Goal: Information Seeking & Learning: Learn about a topic

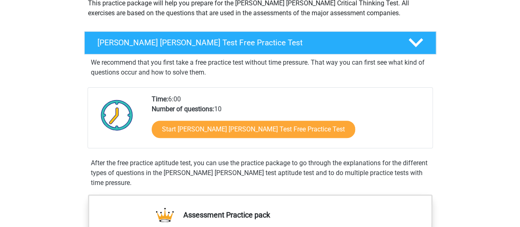
scroll to position [104, 0]
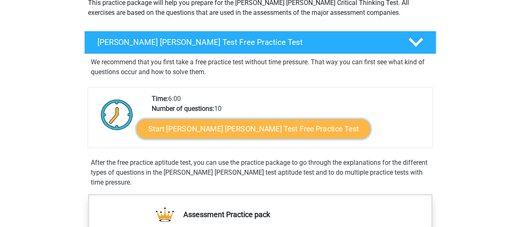
click at [157, 130] on link "Start Watson Glaser Test Free Practice Test" at bounding box center [253, 129] width 234 height 20
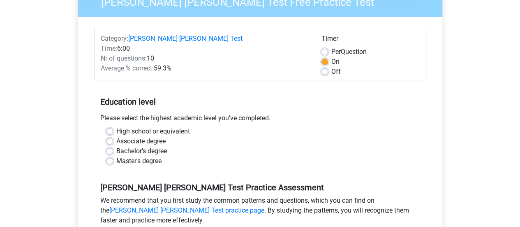
scroll to position [92, 0]
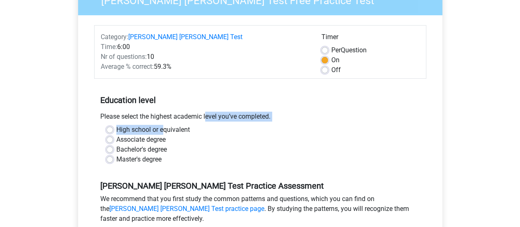
drag, startPoint x: 164, startPoint y: 109, endPoint x: 161, endPoint y: 119, distance: 9.9
click at [161, 119] on div "Education level Please select the highest academic level you’ve completed. High…" at bounding box center [260, 126] width 332 height 89
click at [115, 113] on div "Please select the highest academic level you’ve completed." at bounding box center [260, 117] width 332 height 13
click at [116, 125] on label "High school or equivalent" at bounding box center [153, 130] width 74 height 10
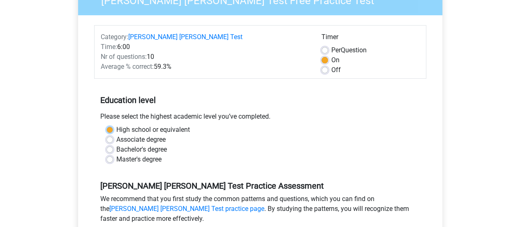
click at [109, 125] on input "High school or equivalent" at bounding box center [109, 129] width 7 height 8
radio input "true"
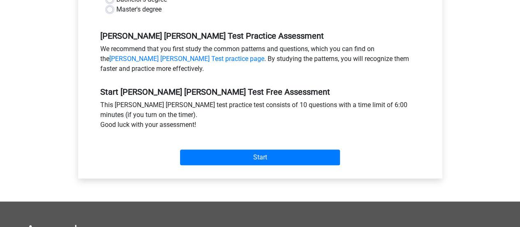
scroll to position [243, 0]
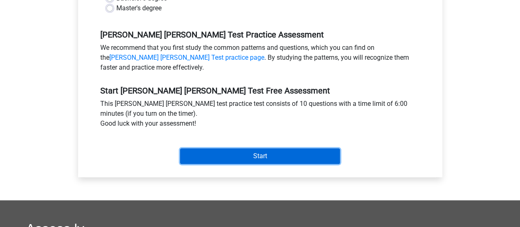
click at [295, 148] on input "Start" at bounding box center [260, 156] width 160 height 16
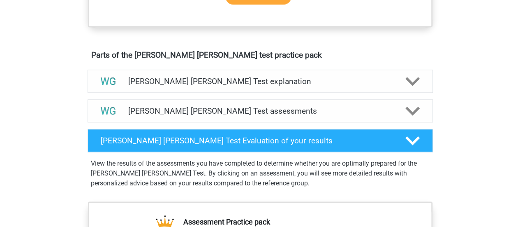
scroll to position [427, 0]
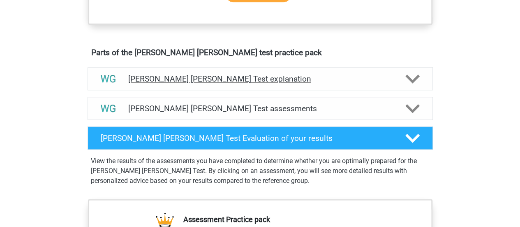
click at [364, 75] on h4 "Watson Glaser Test explanation" at bounding box center [260, 78] width 264 height 9
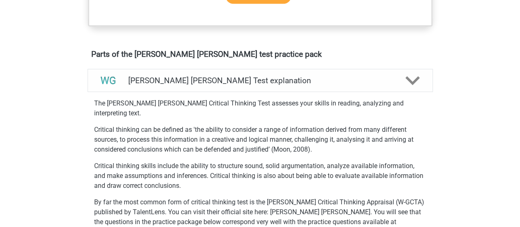
scroll to position [434, 0]
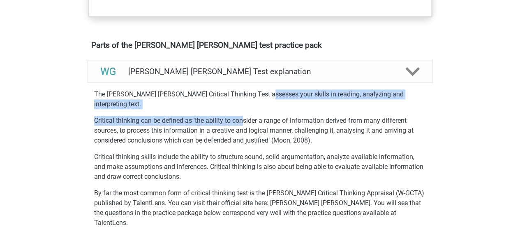
drag, startPoint x: 259, startPoint y: 92, endPoint x: 241, endPoint y: 103, distance: 21.8
click at [241, 103] on div "The Watson Glaser Critical Thinking Test assesses your skills in reading, analy…" at bounding box center [260, 220] width 352 height 269
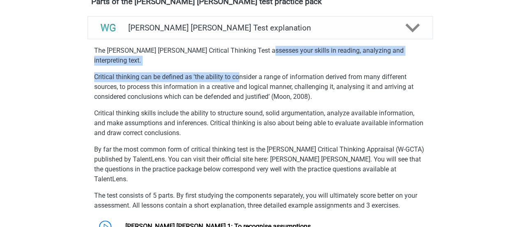
scroll to position [486, 0]
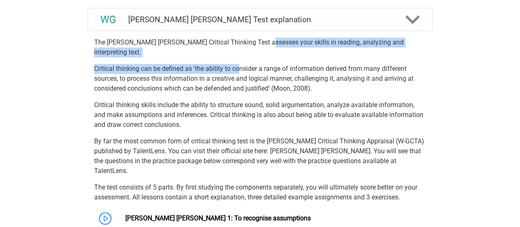
click at [183, 64] on p "Critical thinking can be defined as 'the ability to consider a range of informa…" at bounding box center [260, 79] width 332 height 30
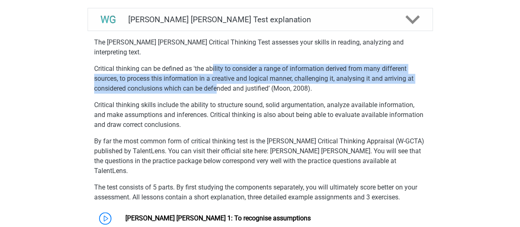
drag, startPoint x: 213, startPoint y: 60, endPoint x: 218, endPoint y: 81, distance: 20.8
click at [218, 81] on p "Critical thinking can be defined as 'the ability to consider a range of informa…" at bounding box center [260, 79] width 332 height 30
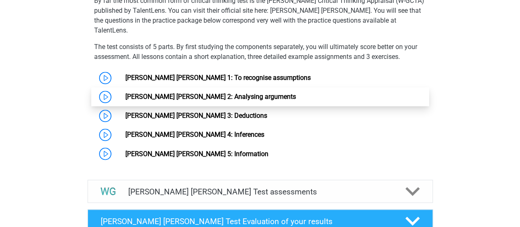
scroll to position [625, 0]
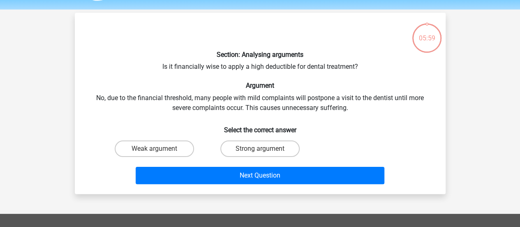
scroll to position [25, 0]
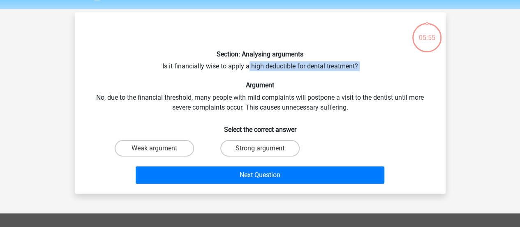
drag, startPoint x: 247, startPoint y: 69, endPoint x: 286, endPoint y: 76, distance: 39.6
click at [286, 76] on div "Section: Analysing arguments Is it financially wise to apply a high deductible …" at bounding box center [260, 103] width 364 height 168
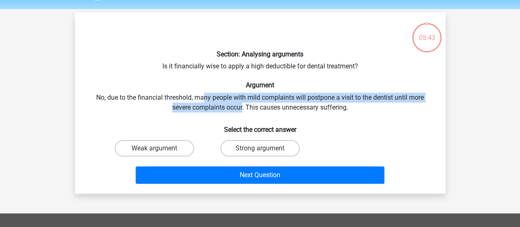
drag, startPoint x: 204, startPoint y: 95, endPoint x: 241, endPoint y: 107, distance: 39.4
click at [241, 107] on div "Section: Analysing arguments Is it financially wise to apply a high deductible …" at bounding box center [260, 103] width 364 height 168
drag, startPoint x: 162, startPoint y: 96, endPoint x: 211, endPoint y: 104, distance: 49.5
click at [211, 104] on div "Section: Analysing arguments Is it financially wise to apply a high deductible …" at bounding box center [260, 103] width 364 height 168
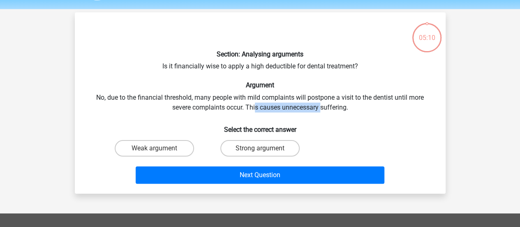
drag, startPoint x: 256, startPoint y: 110, endPoint x: 325, endPoint y: 108, distance: 69.1
click at [325, 108] on div "Section: Analysing arguments Is it financially wise to apply a high deductible …" at bounding box center [260, 103] width 364 height 168
click at [174, 151] on label "Weak argument" at bounding box center [154, 148] width 79 height 16
click at [160, 151] on input "Weak argument" at bounding box center [156, 150] width 5 height 5
radio input "true"
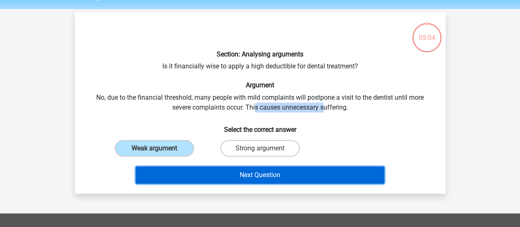
click at [221, 169] on button "Next Question" at bounding box center [260, 174] width 249 height 17
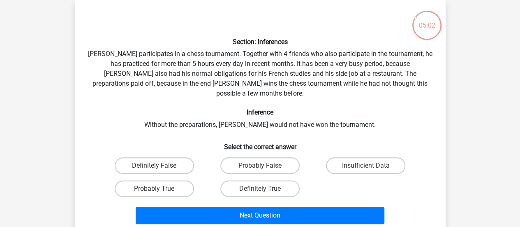
scroll to position [40, 0]
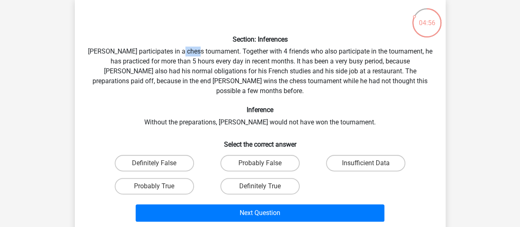
drag, startPoint x: 185, startPoint y: 53, endPoint x: 201, endPoint y: 51, distance: 15.3
click at [201, 51] on div "Section: Inferences Pablo participates in a chess tournament. Together with 4 f…" at bounding box center [260, 114] width 364 height 220
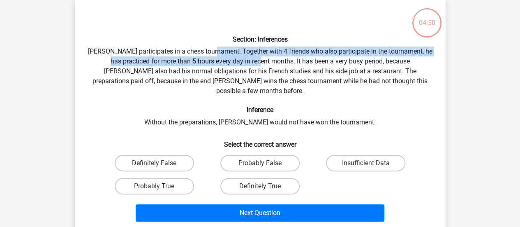
drag, startPoint x: 221, startPoint y: 52, endPoint x: 259, endPoint y: 61, distance: 39.3
click at [259, 61] on div "Section: Inferences Pablo participates in a chess tournament. Together with 4 f…" at bounding box center [260, 114] width 364 height 220
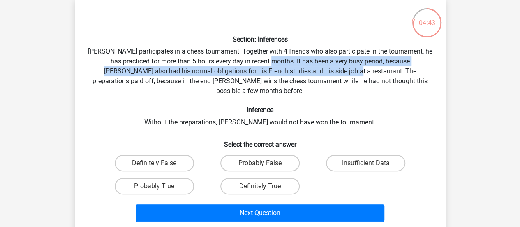
drag, startPoint x: 268, startPoint y: 60, endPoint x: 313, endPoint y: 70, distance: 45.5
click at [313, 70] on div "Section: Inferences Pablo participates in a chess tournament. Together with 4 f…" at bounding box center [260, 114] width 364 height 220
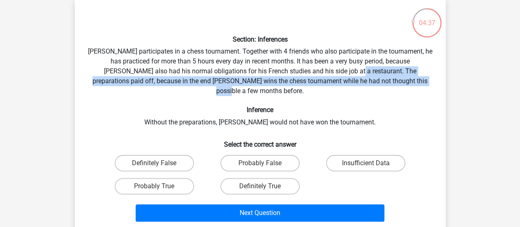
drag, startPoint x: 315, startPoint y: 70, endPoint x: 403, endPoint y: 83, distance: 88.8
click at [403, 83] on div "Section: Inferences Pablo participates in a chess tournament. Together with 4 f…" at bounding box center [260, 114] width 364 height 220
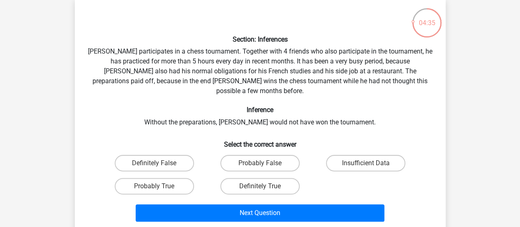
click at [275, 116] on div "Section: Inferences Pablo participates in a chess tournament. Together with 4 f…" at bounding box center [260, 114] width 364 height 220
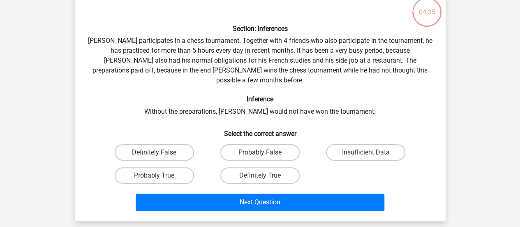
scroll to position [53, 0]
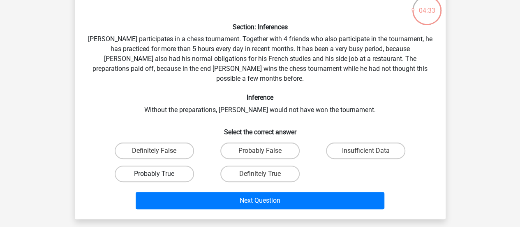
click at [182, 165] on label "Probably True" at bounding box center [154, 173] width 79 height 16
click at [160, 173] on input "Probably True" at bounding box center [156, 175] width 5 height 5
radio input "true"
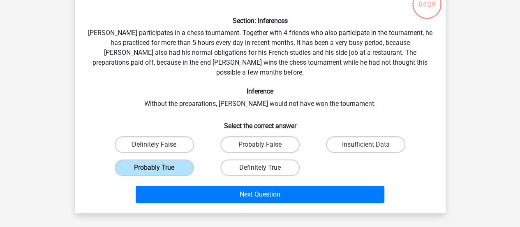
click at [231, 159] on label "Definitely True" at bounding box center [259, 167] width 79 height 16
click at [260, 167] on input "Definitely True" at bounding box center [262, 169] width 5 height 5
radio input "true"
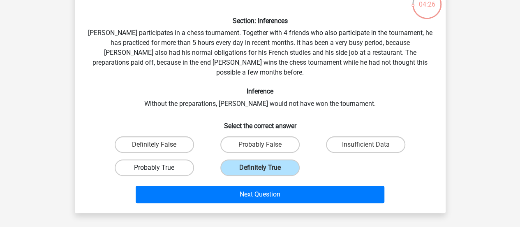
click at [131, 159] on label "Probably True" at bounding box center [154, 167] width 79 height 16
click at [154, 167] on input "Probably True" at bounding box center [156, 169] width 5 height 5
radio input "true"
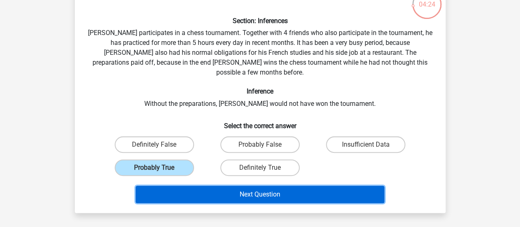
click at [222, 185] on button "Next Question" at bounding box center [260, 193] width 249 height 17
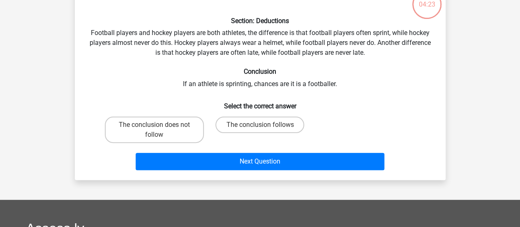
scroll to position [38, 0]
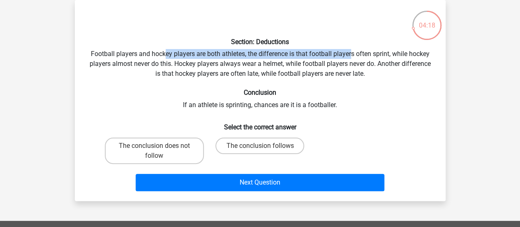
drag, startPoint x: 164, startPoint y: 55, endPoint x: 353, endPoint y: 54, distance: 189.1
click at [353, 54] on div "Section: Deductions Football players and hockey players are both athletes, the …" at bounding box center [260, 100] width 364 height 187
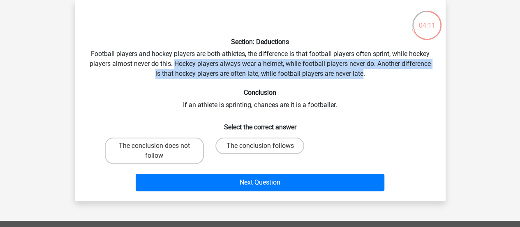
drag, startPoint x: 175, startPoint y: 65, endPoint x: 364, endPoint y: 73, distance: 188.8
click at [364, 73] on div "Section: Deductions Football players and hockey players are both athletes, the …" at bounding box center [260, 100] width 364 height 187
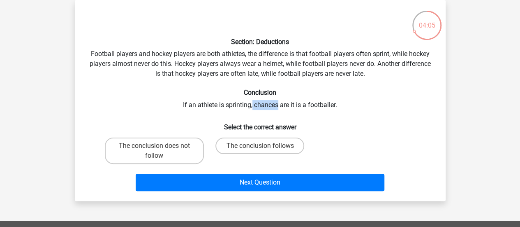
drag, startPoint x: 252, startPoint y: 105, endPoint x: 275, endPoint y: 105, distance: 23.0
click at [275, 105] on div "Section: Deductions Football players and hockey players are both athletes, the …" at bounding box center [260, 100] width 364 height 187
click at [243, 151] on label "The conclusion follows" at bounding box center [259, 145] width 89 height 16
click at [260, 151] on input "The conclusion follows" at bounding box center [262, 148] width 5 height 5
radio input "true"
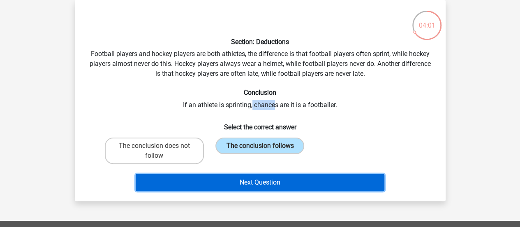
click at [245, 176] on button "Next Question" at bounding box center [260, 181] width 249 height 17
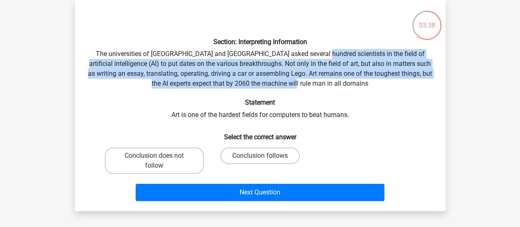
drag, startPoint x: 308, startPoint y: 55, endPoint x: 345, endPoint y: 88, distance: 49.5
click at [345, 88] on div "Section: Interpreting Information The universities of Oxford and Yale asked sev…" at bounding box center [260, 105] width 364 height 197
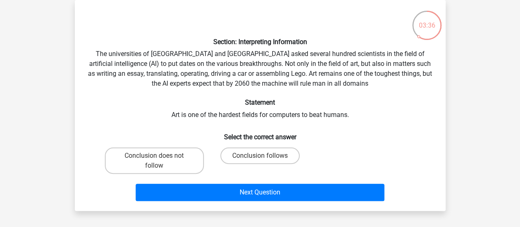
click at [267, 111] on div "Section: Interpreting Information The universities of Oxford and Yale asked sev…" at bounding box center [260, 105] width 364 height 197
click at [194, 155] on label "Conclusion does not follow" at bounding box center [154, 160] width 99 height 26
click at [160, 155] on input "Conclusion does not follow" at bounding box center [156, 157] width 5 height 5
radio input "true"
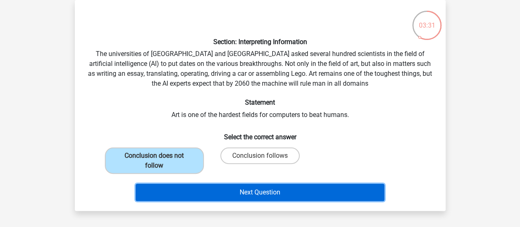
click at [207, 187] on button "Next Question" at bounding box center [260, 191] width 249 height 17
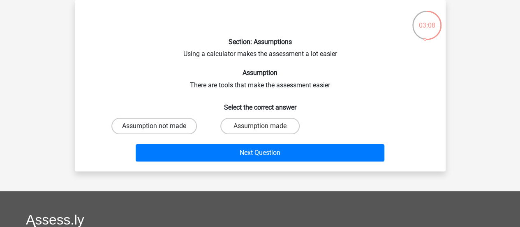
click at [178, 123] on label "Assumption not made" at bounding box center [154, 126] width 86 height 16
click at [160, 126] on input "Assumption not made" at bounding box center [156, 128] width 5 height 5
radio input "true"
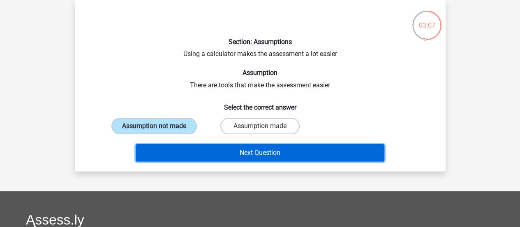
click at [225, 148] on button "Next Question" at bounding box center [260, 152] width 249 height 17
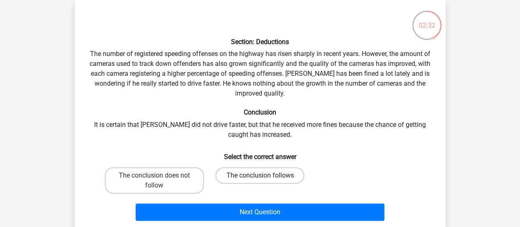
click at [291, 176] on label "The conclusion follows" at bounding box center [259, 175] width 89 height 16
click at [265, 176] on input "The conclusion follows" at bounding box center [262, 177] width 5 height 5
radio input "true"
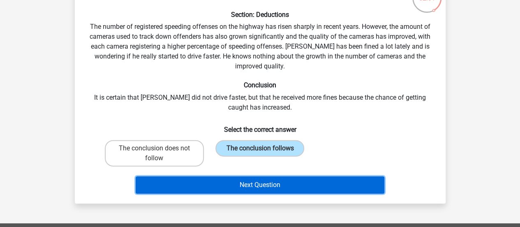
click at [297, 184] on button "Next Question" at bounding box center [260, 184] width 249 height 17
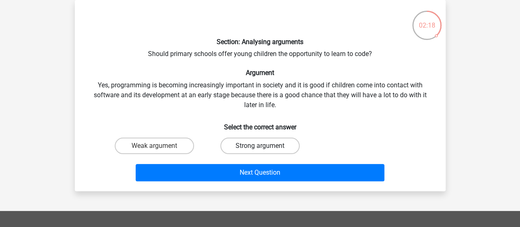
click at [266, 141] on label "Strong argument" at bounding box center [259, 145] width 79 height 16
click at [265, 146] on input "Strong argument" at bounding box center [262, 148] width 5 height 5
radio input "true"
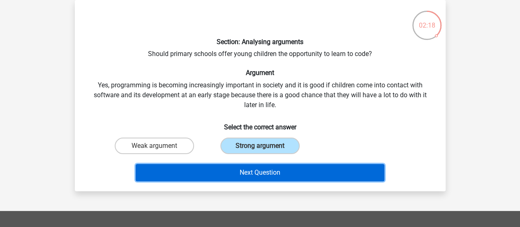
click at [280, 178] on button "Next Question" at bounding box center [260, 172] width 249 height 17
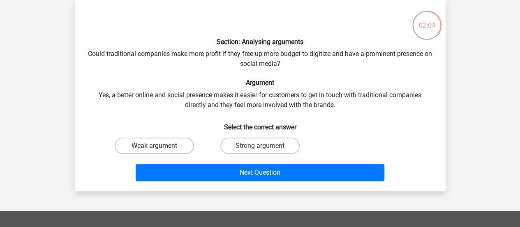
click at [129, 149] on label "Weak argument" at bounding box center [154, 145] width 79 height 16
click at [154, 149] on input "Weak argument" at bounding box center [156, 148] width 5 height 5
radio input "true"
click at [271, 132] on div "Section: Analysing arguments Could traditional companies make more profit if th…" at bounding box center [260, 96] width 364 height 178
click at [273, 144] on label "Strong argument" at bounding box center [259, 145] width 79 height 16
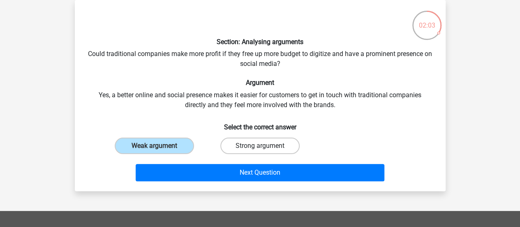
click at [265, 146] on input "Strong argument" at bounding box center [262, 148] width 5 height 5
radio input "true"
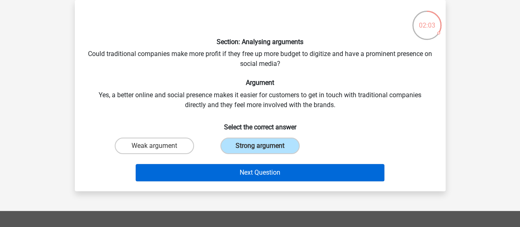
click at [270, 174] on button "Next Question" at bounding box center [260, 172] width 249 height 17
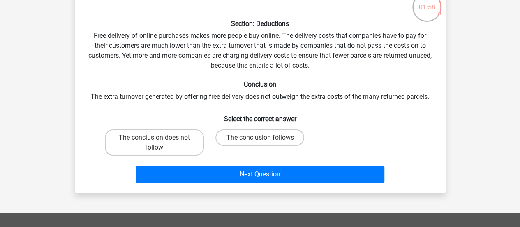
scroll to position [56, 0]
click at [123, 139] on label "The conclusion does not follow" at bounding box center [154, 142] width 99 height 26
click at [154, 139] on input "The conclusion does not follow" at bounding box center [156, 139] width 5 height 5
radio input "true"
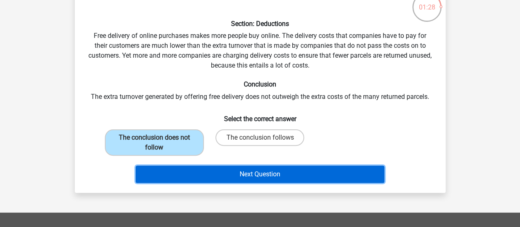
click at [365, 166] on button "Next Question" at bounding box center [260, 173] width 249 height 17
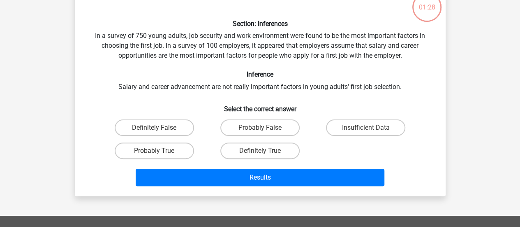
scroll to position [38, 0]
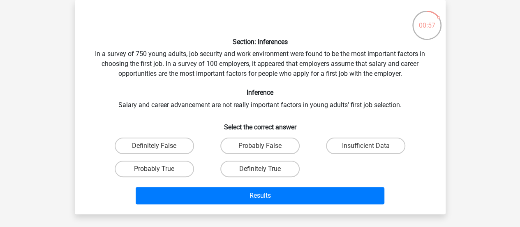
click at [373, 146] on label "Insufficient Data" at bounding box center [365, 145] width 79 height 16
click at [371, 146] on input "Insufficient Data" at bounding box center [368, 148] width 5 height 5
radio input "true"
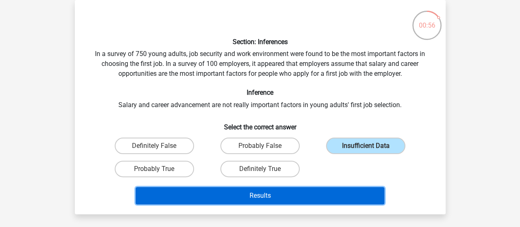
click at [170, 192] on button "Results" at bounding box center [260, 195] width 249 height 17
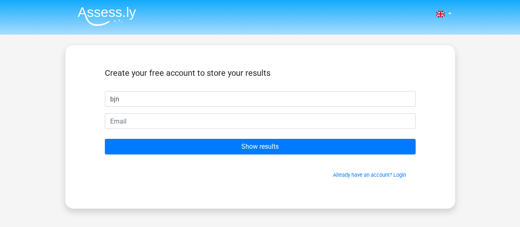
type input "bjnj"
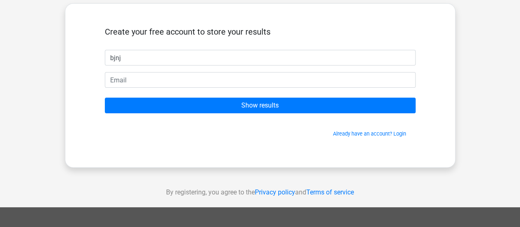
scroll to position [40, 0]
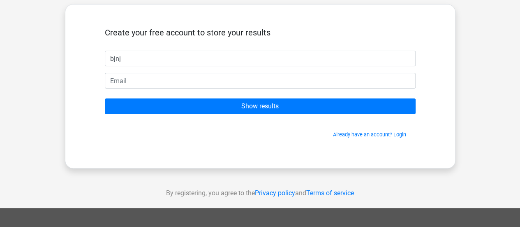
drag, startPoint x: 209, startPoint y: 57, endPoint x: 136, endPoint y: 50, distance: 73.5
click at [136, 50] on form "Create your free account to store your results bjnj Show results Already have a…" at bounding box center [260, 83] width 311 height 111
drag, startPoint x: 127, startPoint y: 58, endPoint x: 96, endPoint y: 59, distance: 31.7
click at [96, 59] on div "Create your free account to store your results bjnj Show results Already have a…" at bounding box center [260, 86] width 350 height 124
type input "AL"
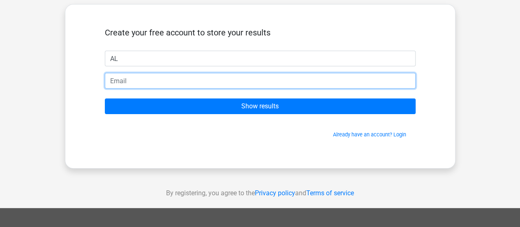
click at [123, 79] on input "email" at bounding box center [260, 81] width 311 height 16
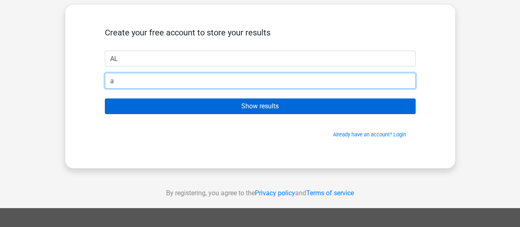
type input "[EMAIL_ADDRESS][DOMAIN_NAME]"
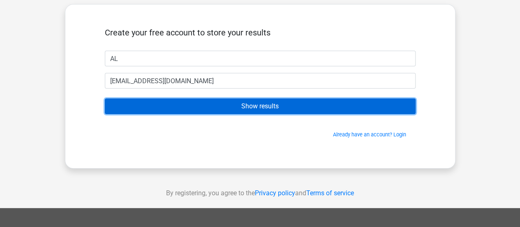
click at [132, 104] on input "Show results" at bounding box center [260, 106] width 311 height 16
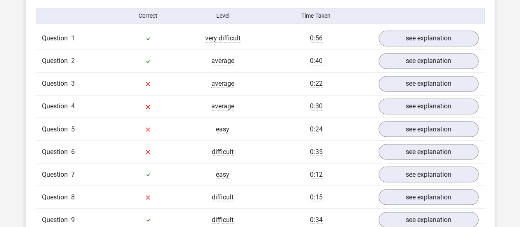
scroll to position [668, 0]
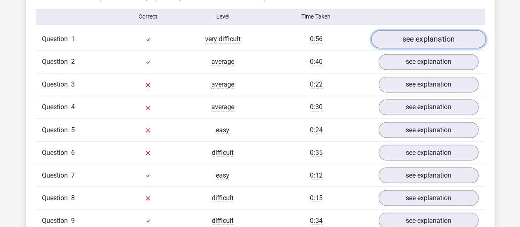
click at [419, 40] on link "see explanation" at bounding box center [428, 39] width 115 height 18
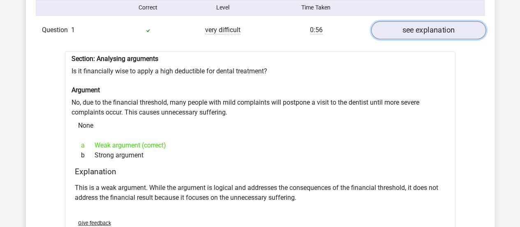
scroll to position [677, 0]
click at [423, 31] on link "see explanation" at bounding box center [428, 30] width 115 height 18
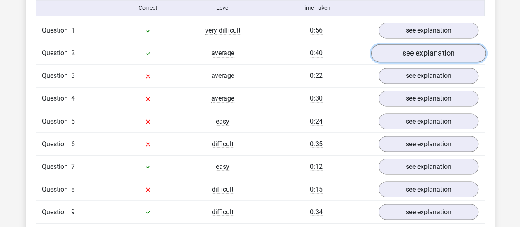
click at [420, 44] on link "see explanation" at bounding box center [428, 53] width 115 height 18
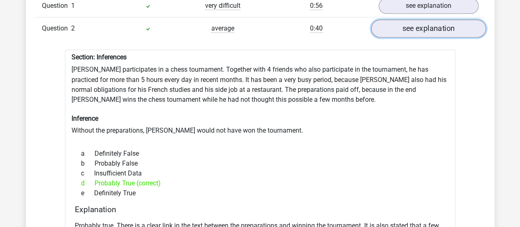
scroll to position [701, 0]
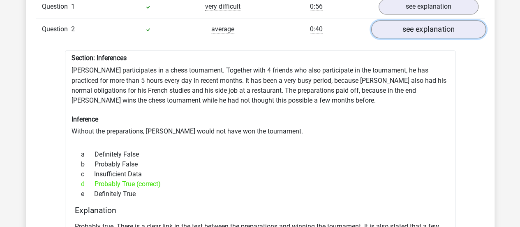
click at [419, 24] on link "see explanation" at bounding box center [428, 29] width 115 height 18
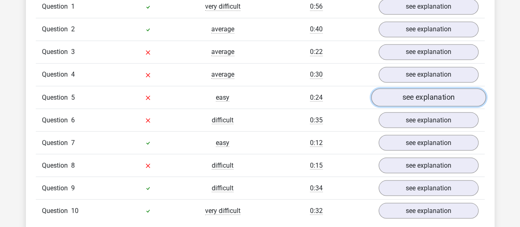
click at [409, 88] on link "see explanation" at bounding box center [428, 97] width 115 height 18
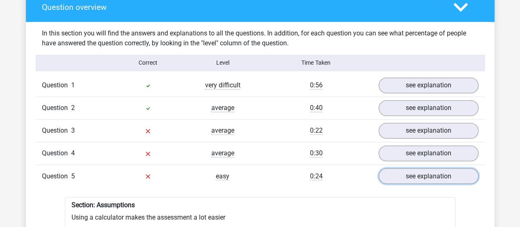
scroll to position [622, 0]
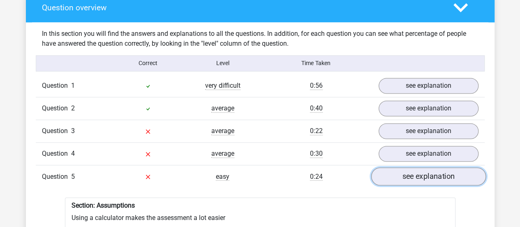
click at [413, 172] on link "see explanation" at bounding box center [428, 176] width 115 height 18
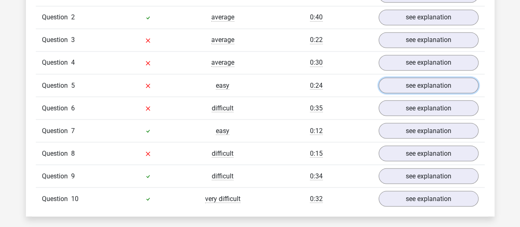
scroll to position [715, 0]
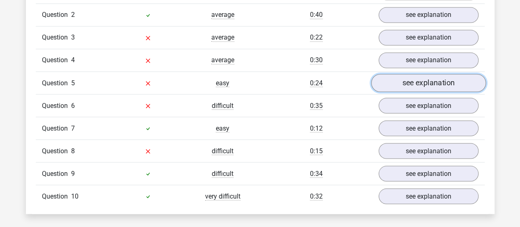
click at [398, 76] on link "see explanation" at bounding box center [428, 83] width 115 height 18
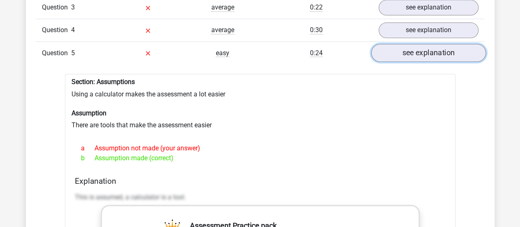
scroll to position [745, 0]
click at [406, 51] on link "see explanation" at bounding box center [428, 53] width 115 height 18
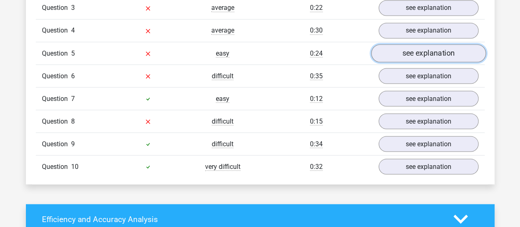
scroll to position [740, 0]
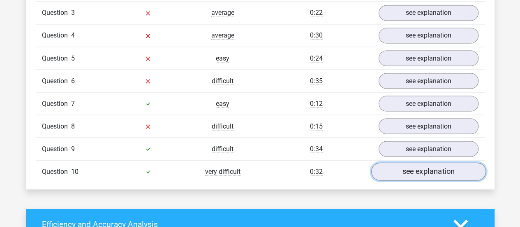
click at [403, 162] on link "see explanation" at bounding box center [428, 171] width 115 height 18
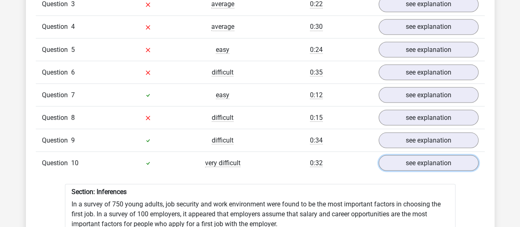
scroll to position [748, 0]
click at [399, 151] on div "Question 10 very difficult 0:32 see explanation" at bounding box center [260, 162] width 449 height 23
click at [395, 154] on link "see explanation" at bounding box center [428, 163] width 115 height 18
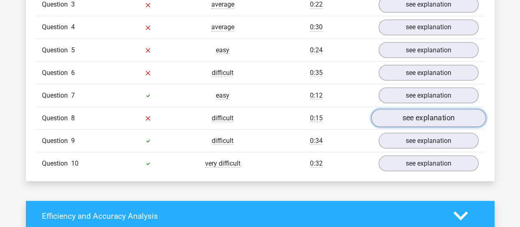
click at [391, 110] on link "see explanation" at bounding box center [428, 118] width 115 height 18
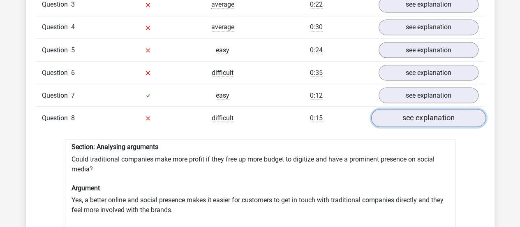
click at [391, 110] on link "see explanation" at bounding box center [428, 118] width 115 height 18
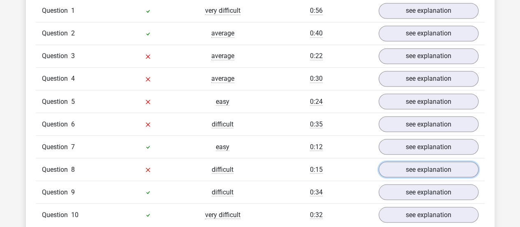
scroll to position [697, 0]
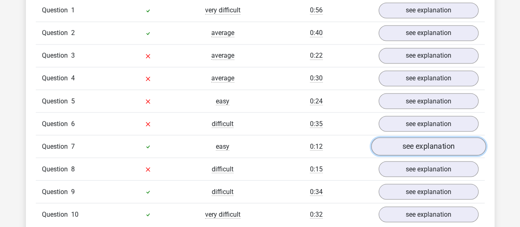
click at [387, 139] on link "see explanation" at bounding box center [428, 146] width 115 height 18
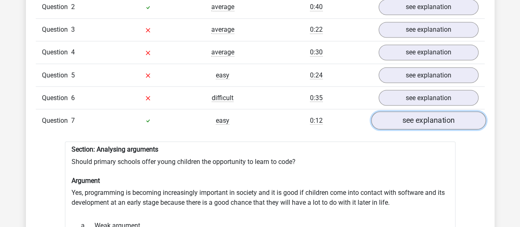
scroll to position [724, 0]
click at [397, 111] on link "see explanation" at bounding box center [428, 120] width 115 height 18
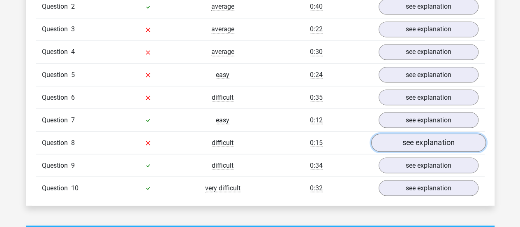
click at [419, 134] on link "see explanation" at bounding box center [428, 142] width 115 height 18
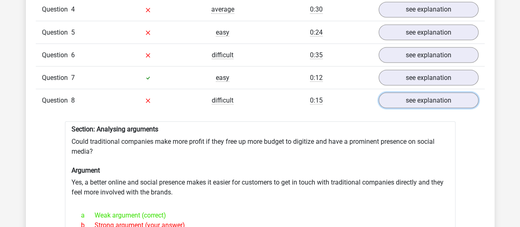
scroll to position [764, 0]
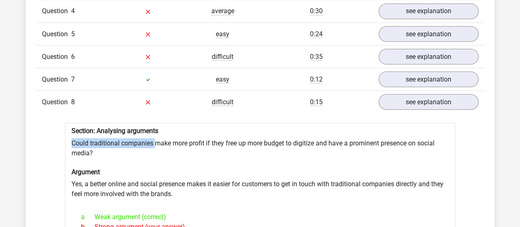
drag, startPoint x: 157, startPoint y: 131, endPoint x: 236, endPoint y: 120, distance: 79.2
click at [236, 123] on div "Section: Analysing arguments Could traditional companies make more profit if th…" at bounding box center [260, 222] width 391 height 199
click at [264, 146] on div "Section: Analysing arguments Could traditional companies make more profit if th…" at bounding box center [260, 222] width 391 height 199
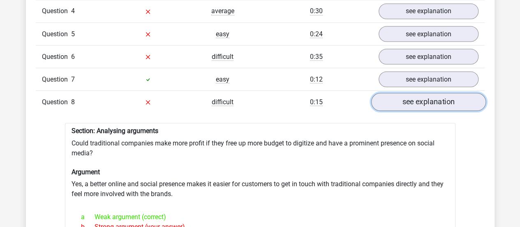
click at [387, 93] on link "see explanation" at bounding box center [428, 101] width 115 height 18
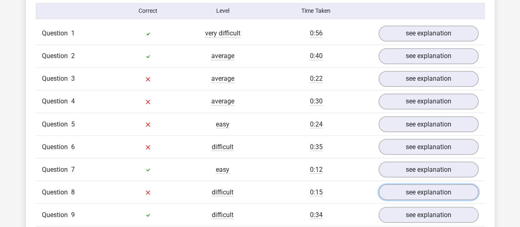
scroll to position [674, 0]
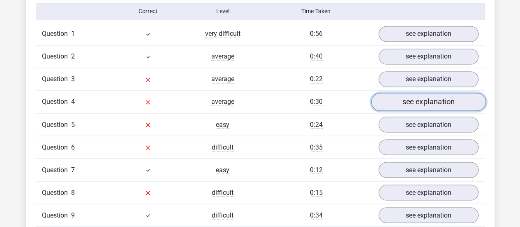
click at [417, 93] on link "see explanation" at bounding box center [428, 101] width 115 height 18
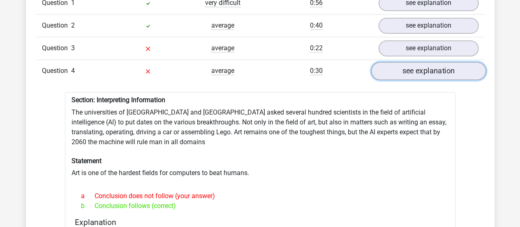
scroll to position [702, 0]
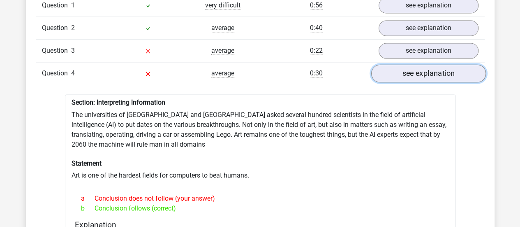
click at [417, 67] on link "see explanation" at bounding box center [428, 73] width 115 height 18
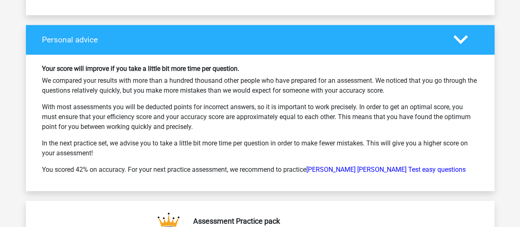
scroll to position [1200, 0]
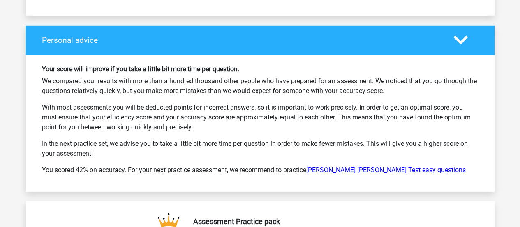
drag, startPoint x: 202, startPoint y: 134, endPoint x: 204, endPoint y: 143, distance: 9.3
click at [204, 143] on p "In the next practice set, we advise you to take a little bit more time per ques…" at bounding box center [260, 149] width 437 height 20
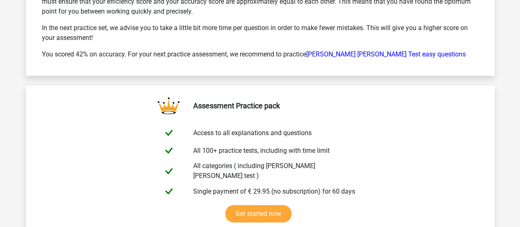
scroll to position [1310, 0]
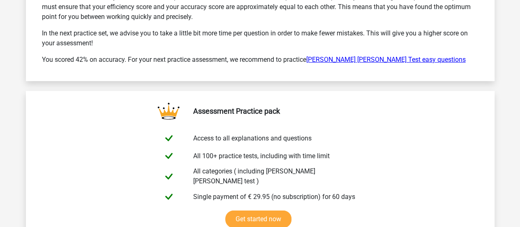
click at [328, 55] on link "[PERSON_NAME] [PERSON_NAME] Test easy questions" at bounding box center [386, 59] width 160 height 8
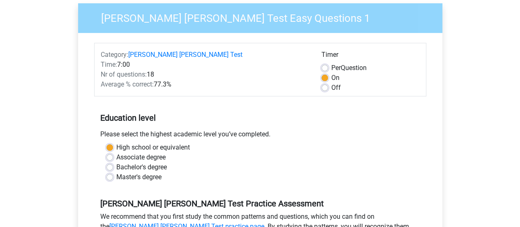
scroll to position [65, 0]
click at [331, 86] on label "Off" at bounding box center [335, 87] width 9 height 10
click at [324, 86] on input "Off" at bounding box center [324, 86] width 7 height 8
radio input "true"
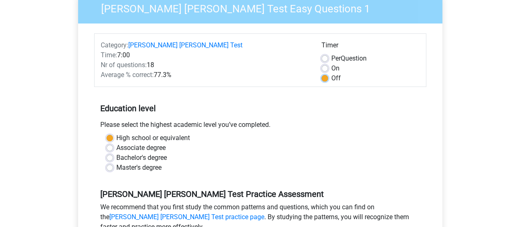
scroll to position [73, 0]
click at [331, 59] on label "Per Question" at bounding box center [348, 59] width 35 height 10
click at [326, 59] on input "Per Question" at bounding box center [324, 58] width 7 height 8
radio input "true"
click at [331, 69] on label "On" at bounding box center [335, 69] width 8 height 10
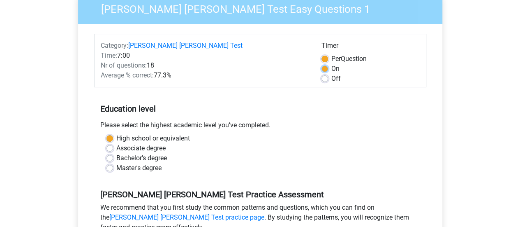
click at [326, 69] on input "On" at bounding box center [324, 68] width 7 height 8
radio input "true"
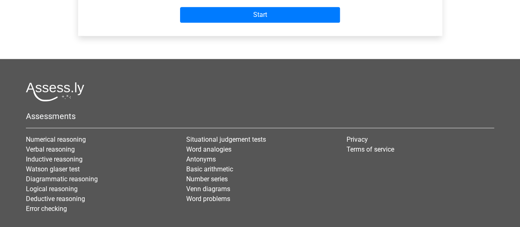
scroll to position [374, 0]
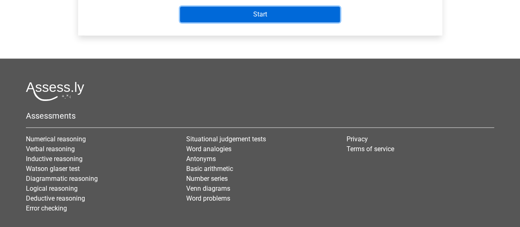
click at [312, 15] on input "Start" at bounding box center [260, 15] width 160 height 16
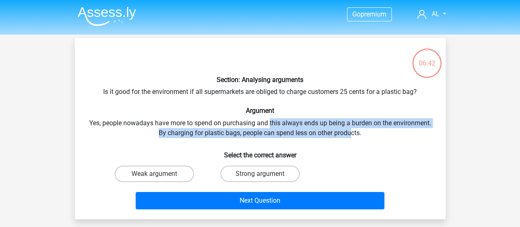
drag, startPoint x: 270, startPoint y: 122, endPoint x: 354, endPoint y: 136, distance: 85.0
click at [354, 136] on div "Section: Analysing arguments Is it good for the environment if all supermarkets…" at bounding box center [260, 128] width 364 height 168
click at [177, 172] on label "Weak argument" at bounding box center [154, 173] width 79 height 16
click at [160, 173] on input "Weak argument" at bounding box center [156, 175] width 5 height 5
radio input "true"
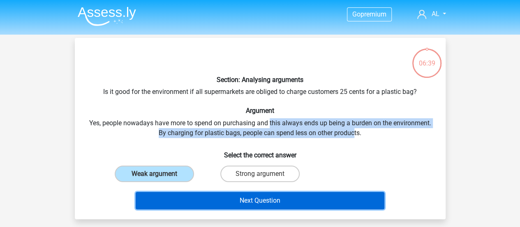
click at [195, 208] on button "Next Question" at bounding box center [260, 200] width 249 height 17
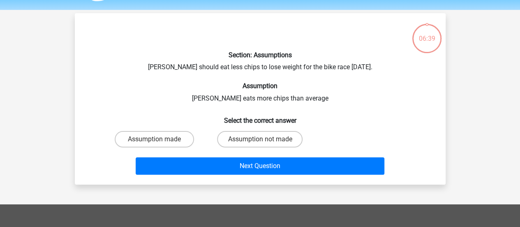
scroll to position [38, 0]
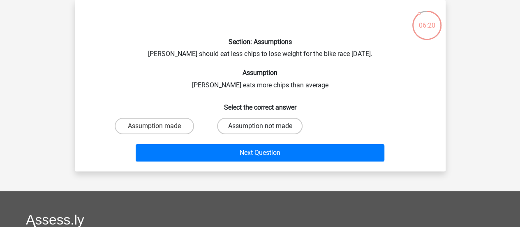
click at [233, 125] on label "Assumption not made" at bounding box center [260, 126] width 86 height 16
click at [260, 126] on input "Assumption not made" at bounding box center [262, 128] width 5 height 5
radio input "true"
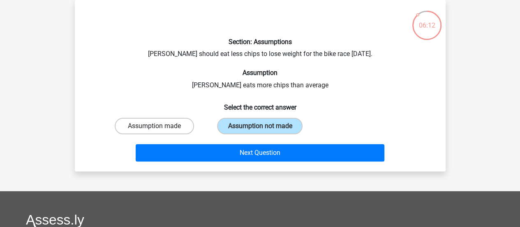
click at [182, 127] on label "Assumption made" at bounding box center [154, 126] width 79 height 16
click at [160, 127] on input "Assumption made" at bounding box center [156, 128] width 5 height 5
radio input "true"
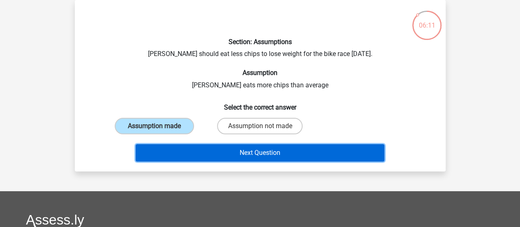
click at [189, 147] on button "Next Question" at bounding box center [260, 152] width 249 height 17
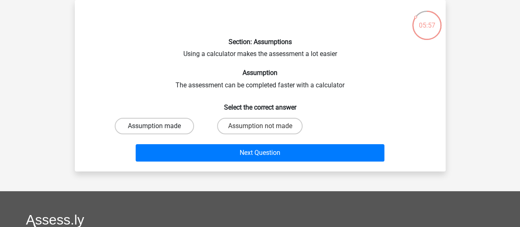
click at [167, 129] on label "Assumption made" at bounding box center [154, 126] width 79 height 16
click at [160, 129] on input "Assumption made" at bounding box center [156, 128] width 5 height 5
radio input "true"
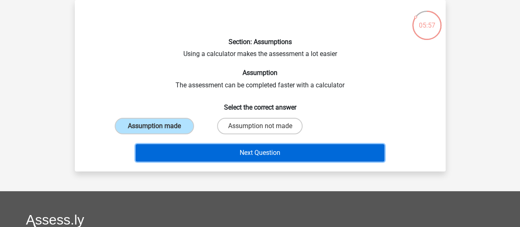
click at [183, 152] on button "Next Question" at bounding box center [260, 152] width 249 height 17
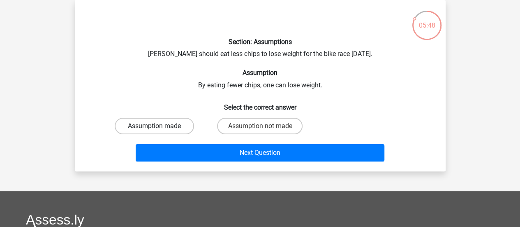
click at [177, 127] on label "Assumption made" at bounding box center [154, 126] width 79 height 16
click at [160, 127] on input "Assumption made" at bounding box center [156, 128] width 5 height 5
radio input "true"
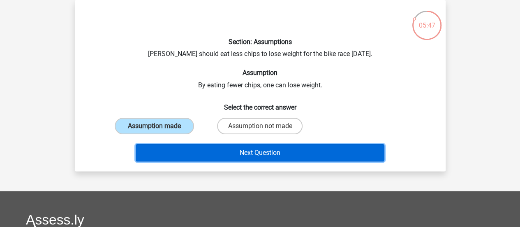
click at [193, 152] on button "Next Question" at bounding box center [260, 152] width 249 height 17
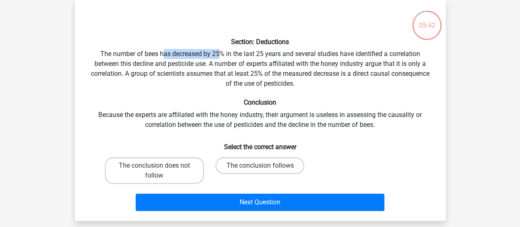
drag, startPoint x: 164, startPoint y: 49, endPoint x: 219, endPoint y: 55, distance: 55.4
click at [219, 55] on div "Section: Deductions The number of bees has decreased by 25% in the last 25 year…" at bounding box center [260, 110] width 364 height 207
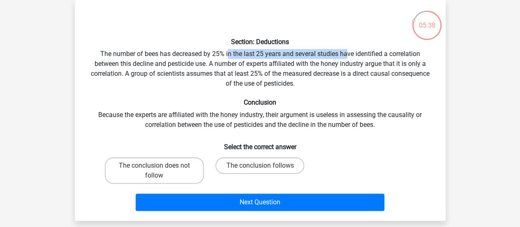
drag, startPoint x: 229, startPoint y: 56, endPoint x: 350, endPoint y: 52, distance: 121.3
click at [350, 52] on div "Section: Deductions The number of bees has decreased by 25% in the last 25 year…" at bounding box center [260, 110] width 364 height 207
drag, startPoint x: 129, startPoint y: 61, endPoint x: 138, endPoint y: 60, distance: 8.8
click at [138, 60] on div "Section: Deductions The number of bees has decreased by 25% in the last 25 year…" at bounding box center [260, 110] width 364 height 207
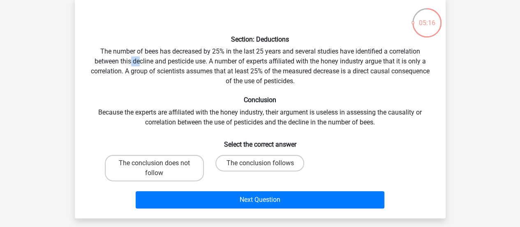
scroll to position [42, 0]
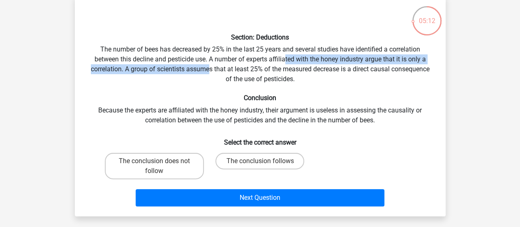
drag, startPoint x: 208, startPoint y: 69, endPoint x: 287, endPoint y: 60, distance: 79.5
click at [287, 60] on div "Section: Deductions The number of bees has decreased by 25% in the last 25 year…" at bounding box center [260, 105] width 364 height 207
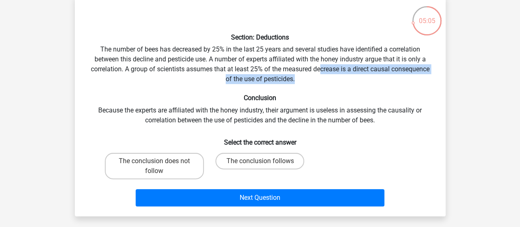
drag, startPoint x: 320, startPoint y: 70, endPoint x: 312, endPoint y: 80, distance: 12.3
click at [312, 80] on div "Section: Deductions The number of bees has decreased by 25% in the last 25 year…" at bounding box center [260, 105] width 364 height 207
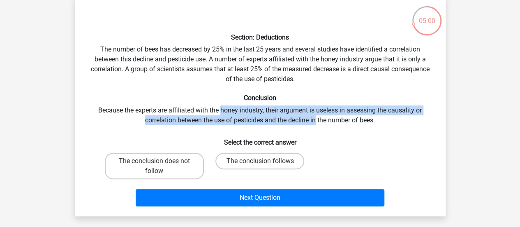
drag, startPoint x: 220, startPoint y: 111, endPoint x: 315, endPoint y: 119, distance: 94.8
click at [315, 119] on div "Section: Deductions The number of bees has decreased by 25% in the last 25 year…" at bounding box center [260, 105] width 364 height 207
drag, startPoint x: 382, startPoint y: 120, endPoint x: 257, endPoint y: 111, distance: 125.3
click at [257, 111] on div "Section: Deductions The number of bees has decreased by 25% in the last 25 year…" at bounding box center [260, 105] width 364 height 207
click at [176, 175] on label "The conclusion does not follow" at bounding box center [154, 166] width 99 height 26
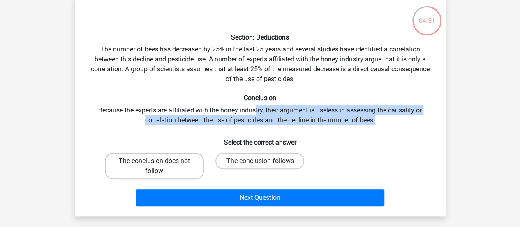
click at [160, 166] on input "The conclusion does not follow" at bounding box center [156, 163] width 5 height 5
radio input "true"
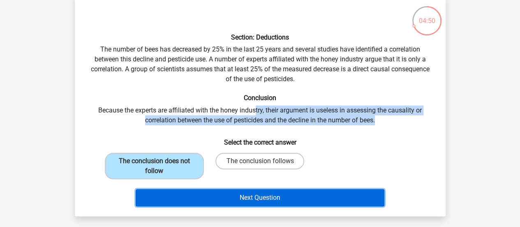
click at [197, 197] on button "Next Question" at bounding box center [260, 197] width 249 height 17
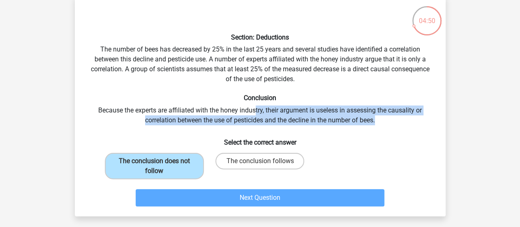
scroll to position [38, 0]
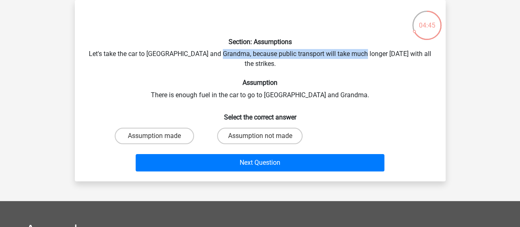
drag, startPoint x: 223, startPoint y: 52, endPoint x: 363, endPoint y: 59, distance: 139.9
click at [363, 59] on div "Section: Assumptions Let's take the car to Grandpa and Grandma, because public …" at bounding box center [260, 91] width 364 height 168
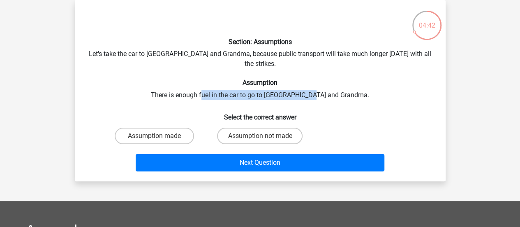
drag, startPoint x: 221, startPoint y: 88, endPoint x: 328, endPoint y: 83, distance: 107.4
click at [328, 83] on div "Section: Assumptions Let's take the car to Grandpa and Grandma, because public …" at bounding box center [260, 91] width 364 height 168
click at [173, 127] on label "Assumption made" at bounding box center [154, 135] width 79 height 16
click at [160, 136] on input "Assumption made" at bounding box center [156, 138] width 5 height 5
radio input "true"
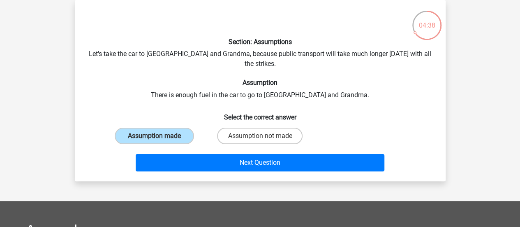
click at [264, 79] on h6 "Assumption" at bounding box center [260, 83] width 345 height 8
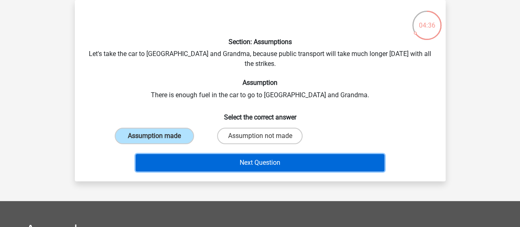
click at [247, 154] on button "Next Question" at bounding box center [260, 162] width 249 height 17
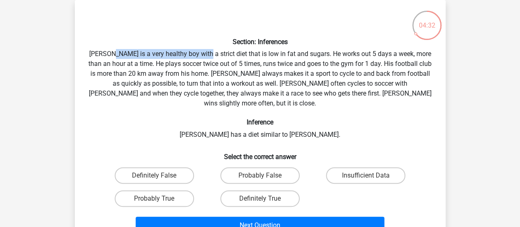
drag, startPoint x: 115, startPoint y: 53, endPoint x: 205, endPoint y: 55, distance: 90.0
click at [205, 55] on div "Section: Inferences Rowan is a very healthy boy with a strict diet that is low …" at bounding box center [260, 122] width 364 height 230
drag, startPoint x: 97, startPoint y: 54, endPoint x: 245, endPoint y: 53, distance: 147.6
click at [245, 53] on div "Section: Inferences Rowan is a very healthy boy with a strict diet that is low …" at bounding box center [260, 122] width 364 height 230
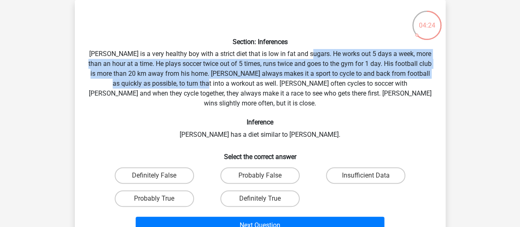
drag, startPoint x: 309, startPoint y: 53, endPoint x: 191, endPoint y: 79, distance: 120.9
click at [191, 79] on div "Section: Inferences Rowan is a very healthy boy with a strict diet that is low …" at bounding box center [260, 122] width 364 height 230
click at [146, 66] on div "Section: Inferences Rowan is a very healthy boy with a strict diet that is low …" at bounding box center [260, 122] width 364 height 230
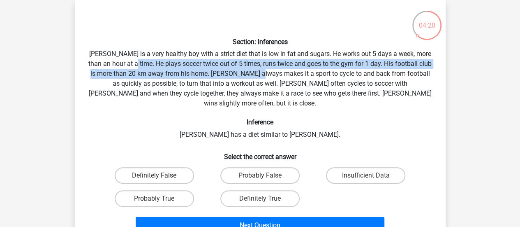
drag, startPoint x: 146, startPoint y: 66, endPoint x: 283, endPoint y: 74, distance: 137.9
click at [283, 74] on div "Section: Inferences Rowan is a very healthy boy with a strict diet that is low …" at bounding box center [260, 122] width 364 height 230
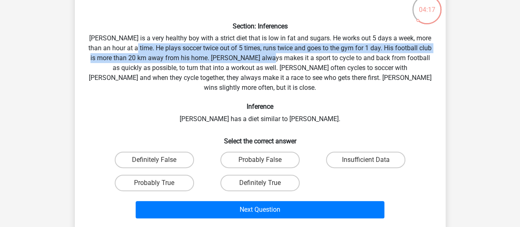
scroll to position [54, 0]
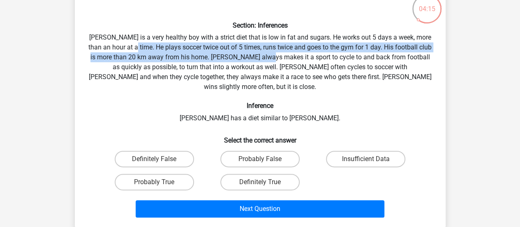
click at [221, 56] on div "Section: Inferences Rowan is a very healthy boy with a strict diet that is low …" at bounding box center [260, 105] width 364 height 230
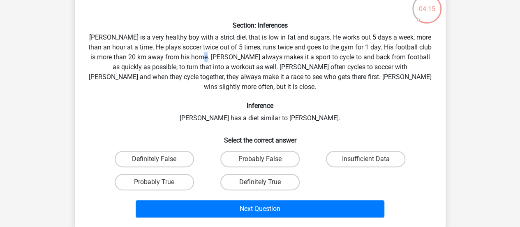
click at [221, 56] on div "Section: Inferences Rowan is a very healthy boy with a strict diet that is low …" at bounding box center [260, 105] width 364 height 230
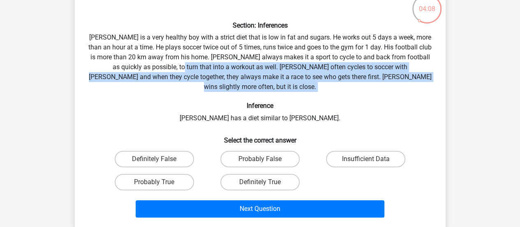
drag, startPoint x: 164, startPoint y: 70, endPoint x: 372, endPoint y: 84, distance: 208.1
click at [372, 84] on div "Section: Inferences Rowan is a very healthy boy with a strict diet that is low …" at bounding box center [260, 105] width 364 height 230
click at [338, 150] on label "Insufficient Data" at bounding box center [365, 158] width 79 height 16
click at [366, 159] on input "Insufficient Data" at bounding box center [368, 161] width 5 height 5
radio input "true"
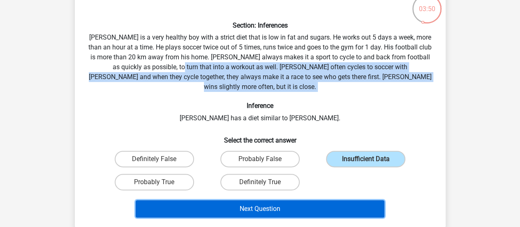
click at [298, 200] on button "Next Question" at bounding box center [260, 208] width 249 height 17
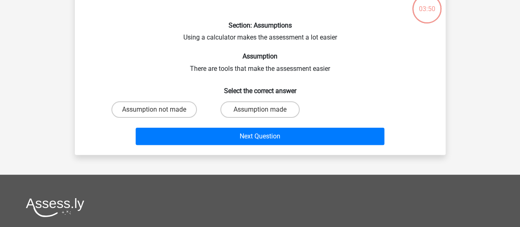
scroll to position [38, 0]
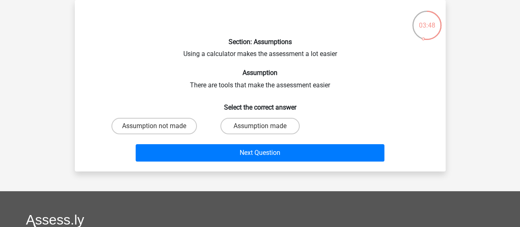
drag, startPoint x: 224, startPoint y: 59, endPoint x: 230, endPoint y: 81, distance: 23.5
click at [230, 81] on div "Section: Assumptions Using a calculator makes the assessment a lot easier Assum…" at bounding box center [260, 86] width 364 height 158
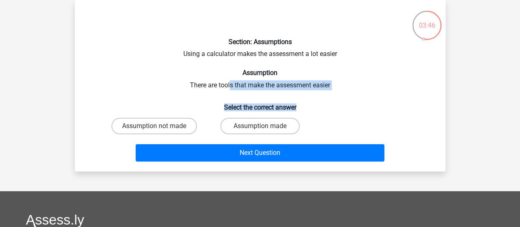
drag, startPoint x: 230, startPoint y: 81, endPoint x: 330, endPoint y: 92, distance: 100.5
click at [330, 92] on div "Section: Assumptions Using a calculator makes the assessment a lot easier Assum…" at bounding box center [260, 86] width 364 height 158
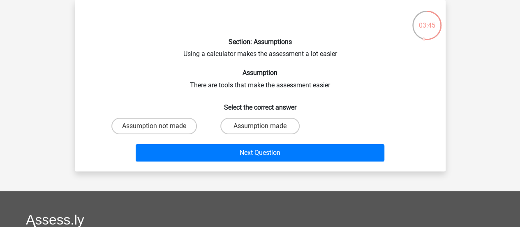
click at [226, 78] on div "Section: Assumptions Using a calculator makes the assessment a lot easier Assum…" at bounding box center [260, 86] width 364 height 158
click at [231, 124] on label "Assumption made" at bounding box center [259, 126] width 79 height 16
click at [260, 126] on input "Assumption made" at bounding box center [262, 128] width 5 height 5
radio input "true"
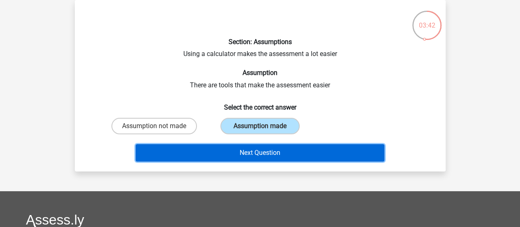
click at [208, 151] on button "Next Question" at bounding box center [260, 152] width 249 height 17
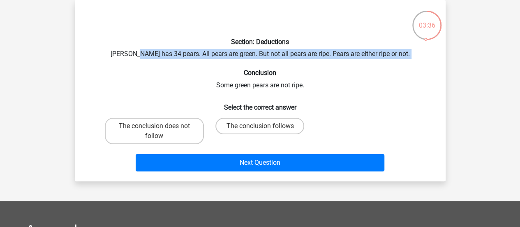
drag, startPoint x: 149, startPoint y: 54, endPoint x: 303, endPoint y: 61, distance: 154.3
click at [303, 61] on div "Section: Deductions Peter has 34 pears. All pears are green. But not all pears …" at bounding box center [260, 91] width 364 height 168
click at [358, 51] on div "Section: Deductions Peter has 34 pears. All pears are green. But not all pears …" at bounding box center [260, 91] width 364 height 168
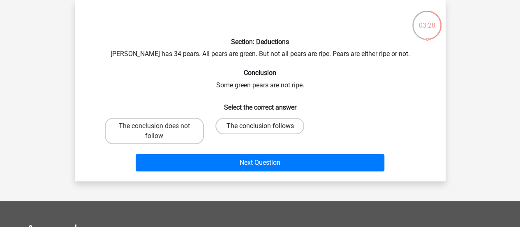
click at [237, 123] on label "The conclusion follows" at bounding box center [259, 126] width 89 height 16
click at [260, 126] on input "The conclusion follows" at bounding box center [262, 128] width 5 height 5
radio input "true"
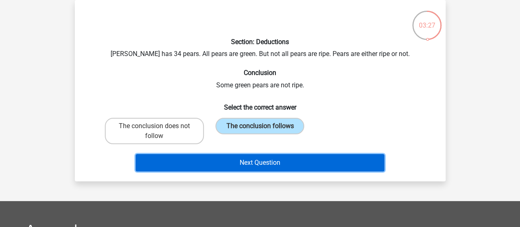
click at [231, 160] on button "Next Question" at bounding box center [260, 162] width 249 height 17
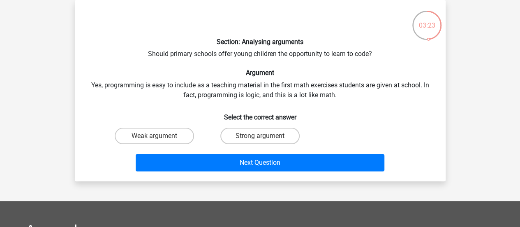
click at [169, 53] on div "Section: Analysing arguments Should primary schools offer young children the op…" at bounding box center [260, 91] width 364 height 168
drag, startPoint x: 185, startPoint y: 55, endPoint x: 293, endPoint y: 57, distance: 107.7
click at [293, 57] on div "Section: Analysing arguments Should primary schools offer young children the op…" at bounding box center [260, 91] width 364 height 168
click at [163, 85] on div "Section: Analysing arguments Should primary schools offer young children the op…" at bounding box center [260, 91] width 364 height 168
drag, startPoint x: 163, startPoint y: 85, endPoint x: 236, endPoint y: 87, distance: 72.4
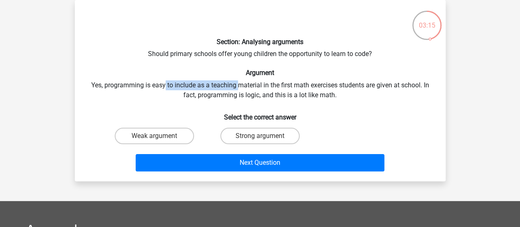
click at [236, 87] on div "Section: Analysing arguments Should primary schools offer young children the op…" at bounding box center [260, 91] width 364 height 168
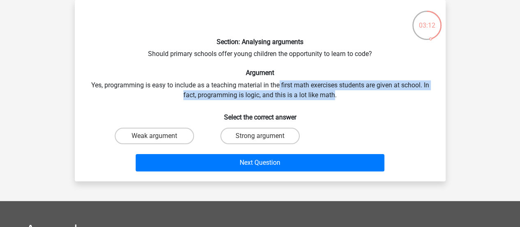
drag, startPoint x: 279, startPoint y: 81, endPoint x: 334, endPoint y: 96, distance: 57.0
click at [334, 96] on div "Section: Analysing arguments Should primary schools offer young children the op…" at bounding box center [260, 91] width 364 height 168
click at [187, 133] on label "Weak argument" at bounding box center [154, 135] width 79 height 16
click at [160, 136] on input "Weak argument" at bounding box center [156, 138] width 5 height 5
radio input "true"
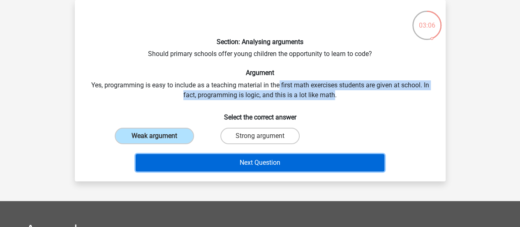
click at [206, 163] on button "Next Question" at bounding box center [260, 162] width 249 height 17
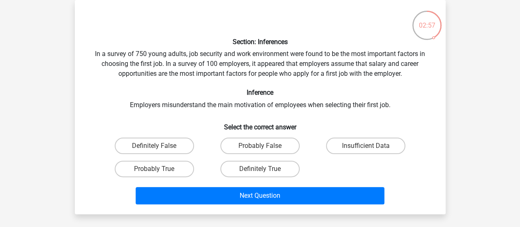
click at [132, 54] on div "Section: Inferences In a survey of 750 young adults, job security and work envi…" at bounding box center [260, 107] width 364 height 201
click at [171, 168] on label "Probably True" at bounding box center [154, 168] width 79 height 16
click at [160, 169] on input "Probably True" at bounding box center [156, 171] width 5 height 5
radio input "true"
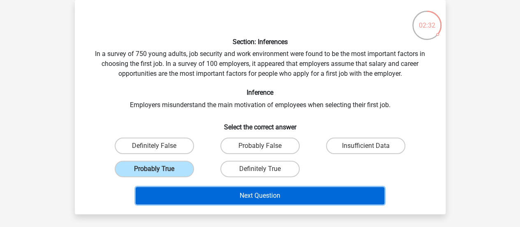
click at [186, 197] on button "Next Question" at bounding box center [260, 195] width 249 height 17
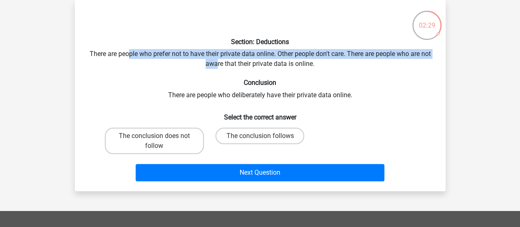
drag, startPoint x: 133, startPoint y: 55, endPoint x: 222, endPoint y: 58, distance: 89.2
click at [222, 58] on div "Section: Deductions There are people who prefer not to have their private data …" at bounding box center [260, 96] width 364 height 178
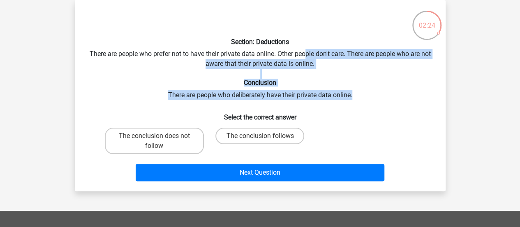
drag, startPoint x: 311, startPoint y: 53, endPoint x: 354, endPoint y: 97, distance: 61.1
click at [354, 97] on div "Section: Deductions There are people who prefer not to have their private data …" at bounding box center [260, 96] width 364 height 178
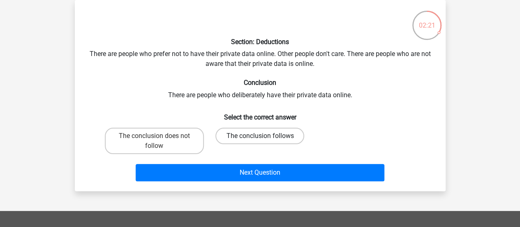
click at [247, 134] on label "The conclusion follows" at bounding box center [259, 135] width 89 height 16
click at [260, 136] on input "The conclusion follows" at bounding box center [262, 138] width 5 height 5
radio input "true"
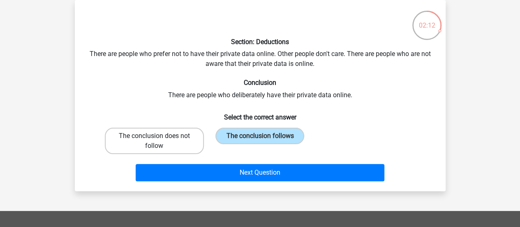
click at [192, 148] on label "The conclusion does not follow" at bounding box center [154, 140] width 99 height 26
click at [160, 141] on input "The conclusion does not follow" at bounding box center [156, 138] width 5 height 5
radio input "true"
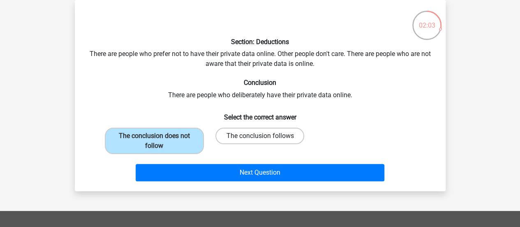
click at [255, 134] on label "The conclusion follows" at bounding box center [259, 135] width 89 height 16
click at [260, 136] on input "The conclusion follows" at bounding box center [262, 138] width 5 height 5
radio input "true"
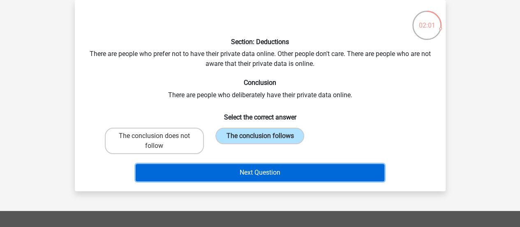
click at [245, 171] on button "Next Question" at bounding box center [260, 172] width 249 height 17
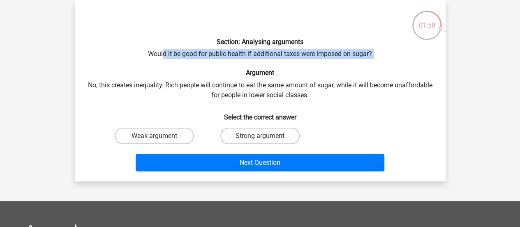
drag, startPoint x: 163, startPoint y: 53, endPoint x: 250, endPoint y: 62, distance: 87.5
click at [250, 62] on div "Section: Analysing arguments Would it be good for public health if additional t…" at bounding box center [260, 91] width 364 height 168
click at [169, 136] on label "Weak argument" at bounding box center [154, 135] width 79 height 16
click at [160, 136] on input "Weak argument" at bounding box center [156, 138] width 5 height 5
radio input "true"
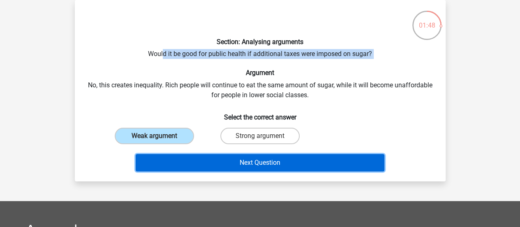
click at [178, 161] on button "Next Question" at bounding box center [260, 162] width 249 height 17
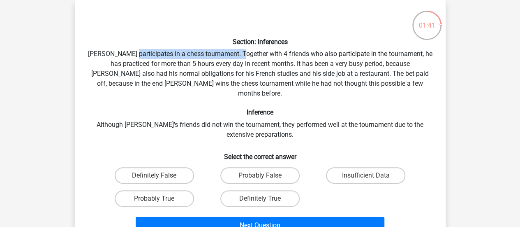
drag, startPoint x: 136, startPoint y: 52, endPoint x: 250, endPoint y: 56, distance: 114.4
click at [250, 56] on div "Section: Inferences Pablo participates in a chess tournament. Together with 4 f…" at bounding box center [260, 122] width 364 height 230
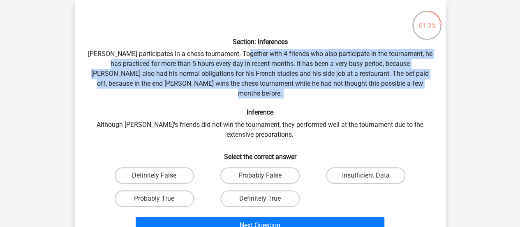
drag, startPoint x: 250, startPoint y: 56, endPoint x: 287, endPoint y: 97, distance: 55.3
click at [287, 97] on div "Section: Inferences Pablo participates in a chess tournament. Together with 4 f…" at bounding box center [260, 122] width 364 height 230
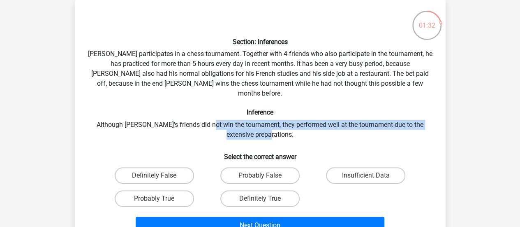
drag, startPoint x: 207, startPoint y: 115, endPoint x: 282, endPoint y: 123, distance: 75.7
click at [282, 123] on div "Section: Inferences Pablo participates in a chess tournament. Together with 4 f…" at bounding box center [260, 122] width 364 height 230
click at [359, 167] on label "Insufficient Data" at bounding box center [365, 175] width 79 height 16
click at [366, 175] on input "Insufficient Data" at bounding box center [368, 177] width 5 height 5
radio input "true"
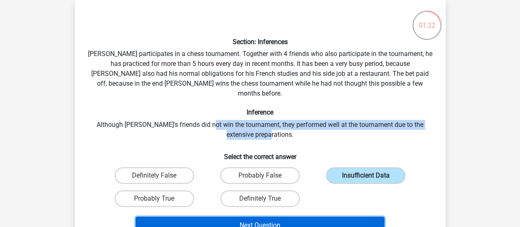
click at [307, 216] on button "Next Question" at bounding box center [260, 224] width 249 height 17
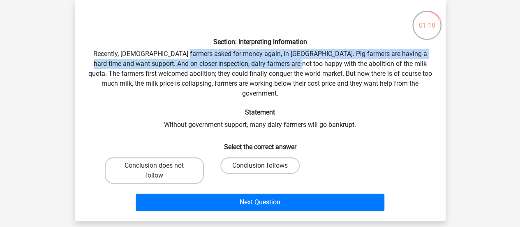
drag, startPoint x: 176, startPoint y: 53, endPoint x: 281, endPoint y: 60, distance: 105.4
click at [281, 60] on div "Section: Interpreting Information Recently, European farmers asked for money ag…" at bounding box center [260, 110] width 364 height 207
click at [286, 55] on div "Section: Interpreting Information Recently, European farmers asked for money ag…" at bounding box center [260, 110] width 364 height 207
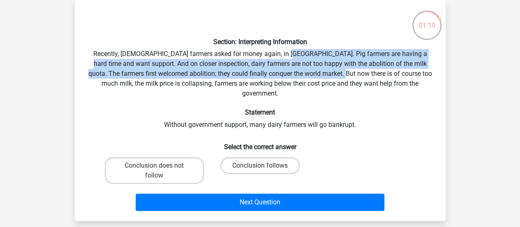
drag, startPoint x: 280, startPoint y: 54, endPoint x: 345, endPoint y: 74, distance: 67.7
click at [345, 74] on div "Section: Interpreting Information Recently, European farmers asked for money ag…" at bounding box center [260, 110] width 364 height 207
click at [370, 69] on div "Section: Interpreting Information Recently, European farmers asked for money ag…" at bounding box center [260, 110] width 364 height 207
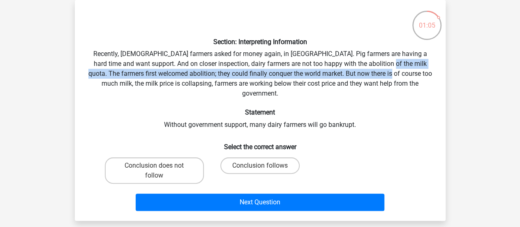
drag, startPoint x: 372, startPoint y: 64, endPoint x: 376, endPoint y: 76, distance: 13.2
click at [376, 76] on div "Section: Interpreting Information Recently, European farmers asked for money ag…" at bounding box center [260, 110] width 364 height 207
click at [292, 79] on div "Section: Interpreting Information Recently, European farmers asked for money ag…" at bounding box center [260, 110] width 364 height 207
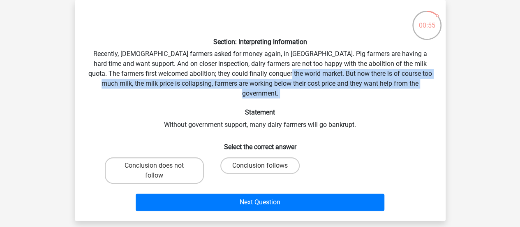
drag, startPoint x: 283, startPoint y: 74, endPoint x: 414, endPoint y: 106, distance: 134.9
click at [414, 106] on div "Section: Interpreting Information Recently, European farmers asked for money ag…" at bounding box center [260, 110] width 364 height 207
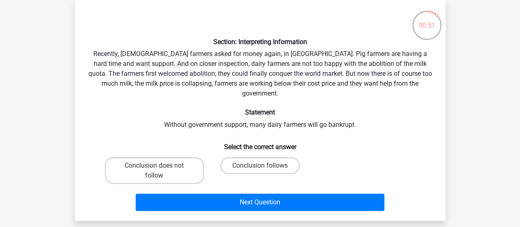
click at [312, 120] on div "Section: Interpreting Information Recently, European farmers asked for money ag…" at bounding box center [260, 110] width 364 height 207
click at [253, 159] on label "Conclusion follows" at bounding box center [259, 165] width 79 height 16
click at [260, 165] on input "Conclusion follows" at bounding box center [262, 167] width 5 height 5
radio input "true"
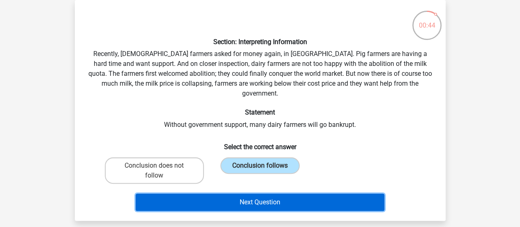
click at [245, 193] on button "Next Question" at bounding box center [260, 201] width 249 height 17
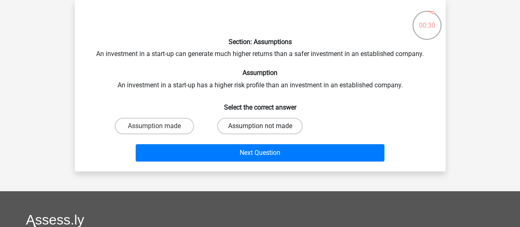
click at [240, 126] on label "Assumption not made" at bounding box center [260, 126] width 86 height 16
click at [260, 126] on input "Assumption not made" at bounding box center [262, 128] width 5 height 5
radio input "true"
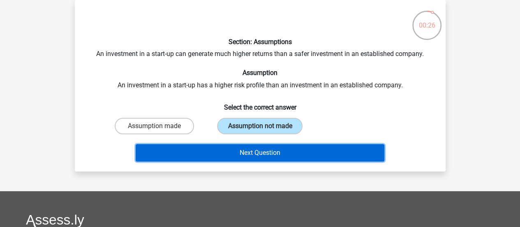
click at [191, 152] on button "Next Question" at bounding box center [260, 152] width 249 height 17
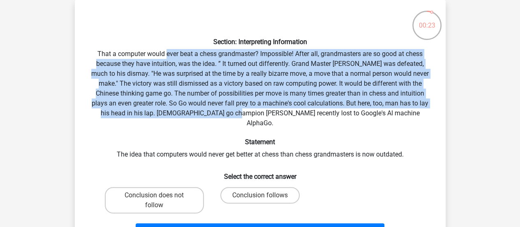
drag, startPoint x: 166, startPoint y: 56, endPoint x: 243, endPoint y: 118, distance: 98.2
click at [243, 118] on div "Section: Interpreting Information That a computer would ever beat a chess grand…" at bounding box center [260, 125] width 364 height 237
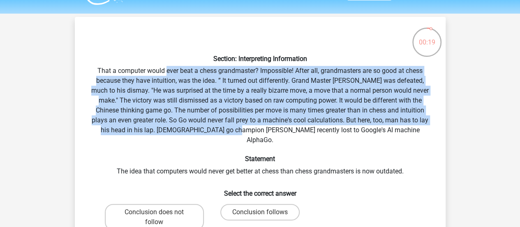
scroll to position [23, 0]
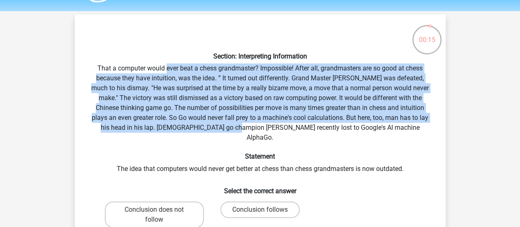
click at [307, 70] on div "Section: Interpreting Information That a computer would ever beat a chess grand…" at bounding box center [260, 139] width 364 height 237
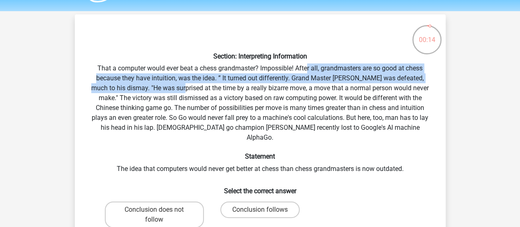
drag, startPoint x: 307, startPoint y: 70, endPoint x: 162, endPoint y: 86, distance: 145.5
click at [162, 86] on div "Section: Interpreting Information That a computer would ever beat a chess grand…" at bounding box center [260, 139] width 364 height 237
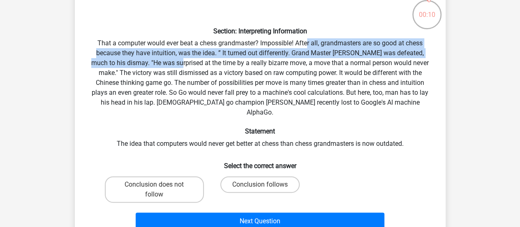
scroll to position [49, 0]
click at [191, 189] on label "Conclusion does not follow" at bounding box center [154, 189] width 99 height 26
click at [160, 189] on input "Conclusion does not follow" at bounding box center [156, 186] width 5 height 5
radio input "true"
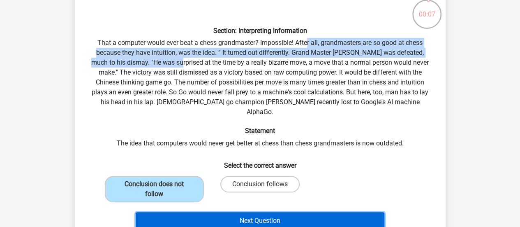
click at [192, 212] on button "Next Question" at bounding box center [260, 220] width 249 height 17
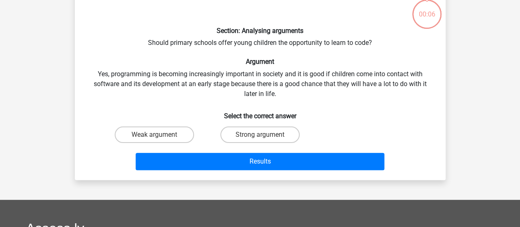
scroll to position [38, 0]
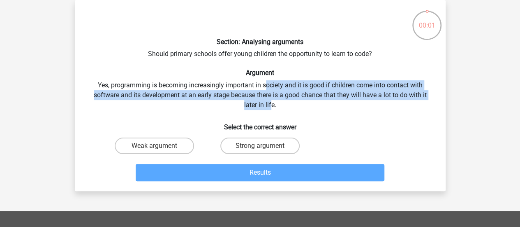
drag, startPoint x: 266, startPoint y: 88, endPoint x: 273, endPoint y: 104, distance: 18.1
click at [273, 104] on div "Section: Analysing arguments Should primary schools offer young children the op…" at bounding box center [260, 96] width 364 height 178
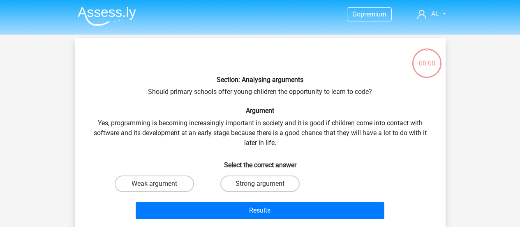
scroll to position [38, 0]
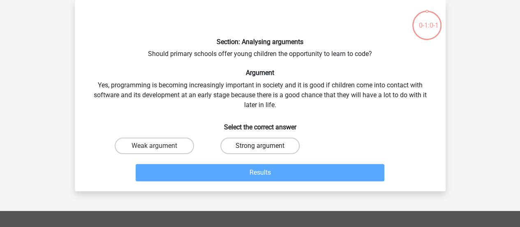
click at [232, 148] on label "Strong argument" at bounding box center [259, 145] width 79 height 16
click at [260, 148] on input "Strong argument" at bounding box center [262, 148] width 5 height 5
radio input "true"
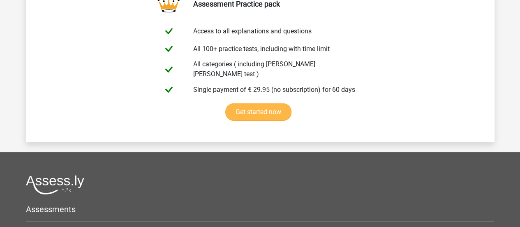
scroll to position [1611, 0]
